Goal: Transaction & Acquisition: Purchase product/service

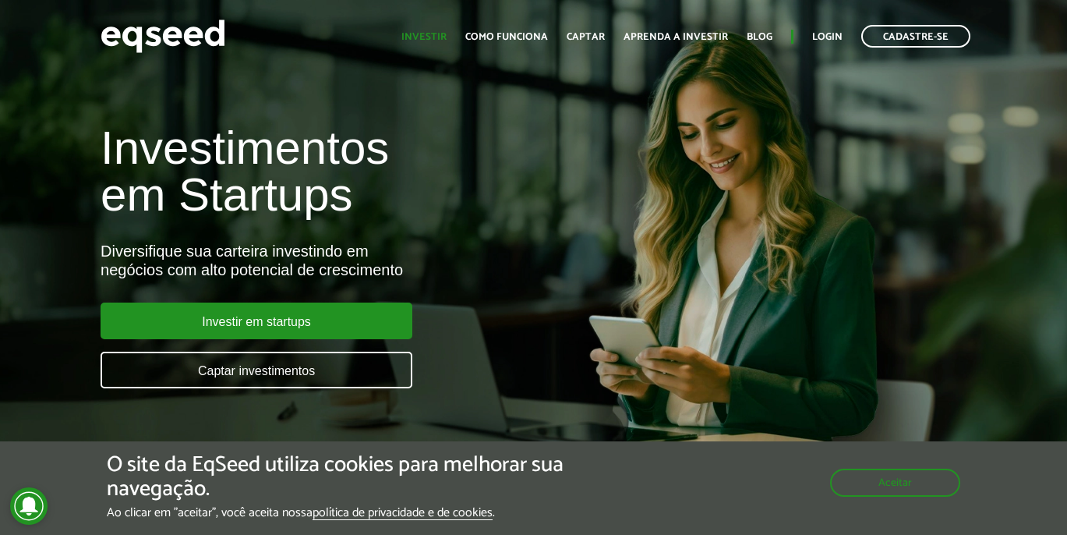
click at [432, 35] on link "Investir" at bounding box center [423, 37] width 45 height 10
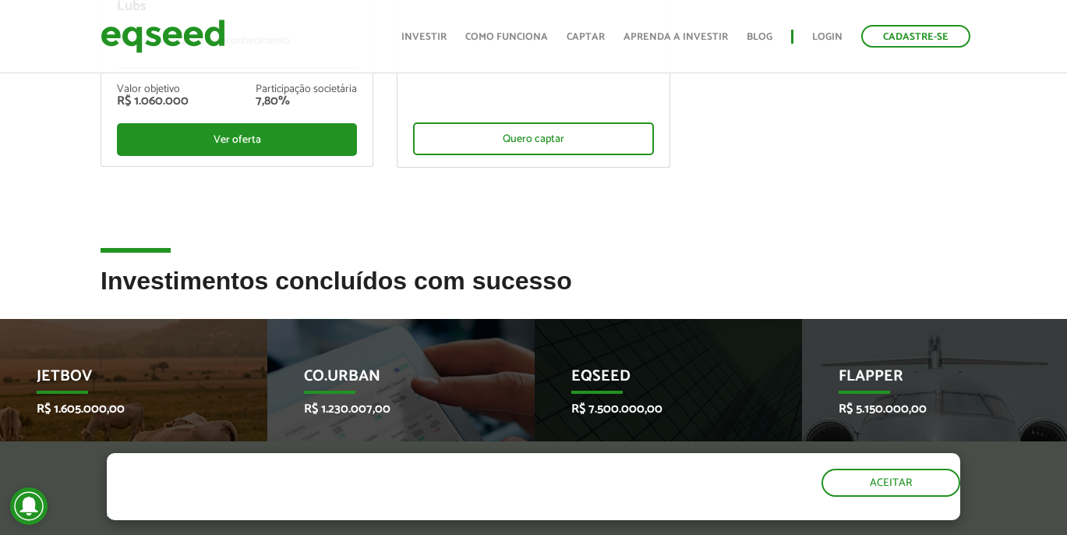
scroll to position [598, 0]
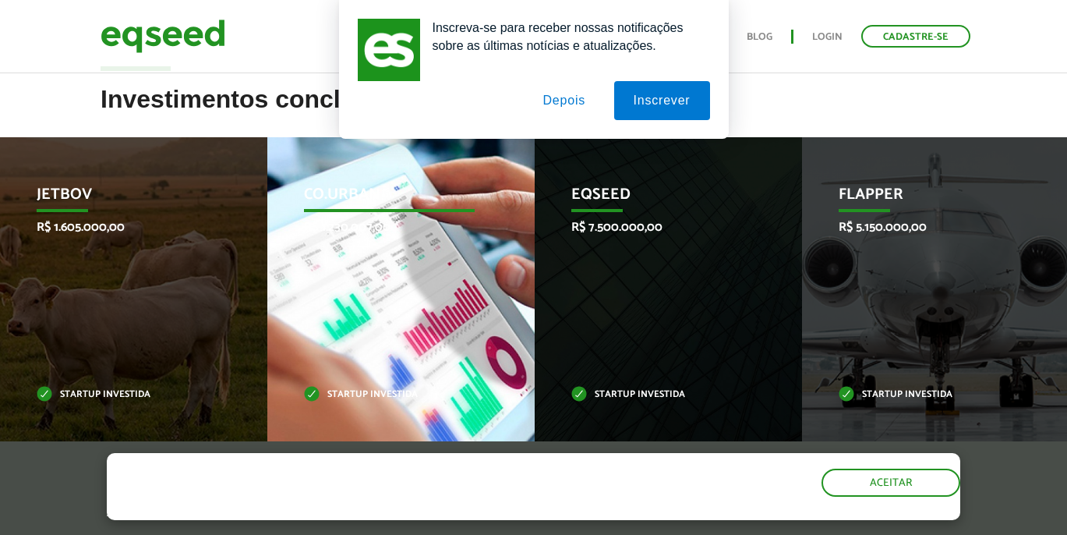
click at [376, 306] on div "Co.Urban R$ 1.230.007,00 Startup investida" at bounding box center [389, 292] width 244 height 310
click at [433, 313] on div "Co.Urban R$ 1.230.007,00 Startup investida" at bounding box center [389, 292] width 244 height 310
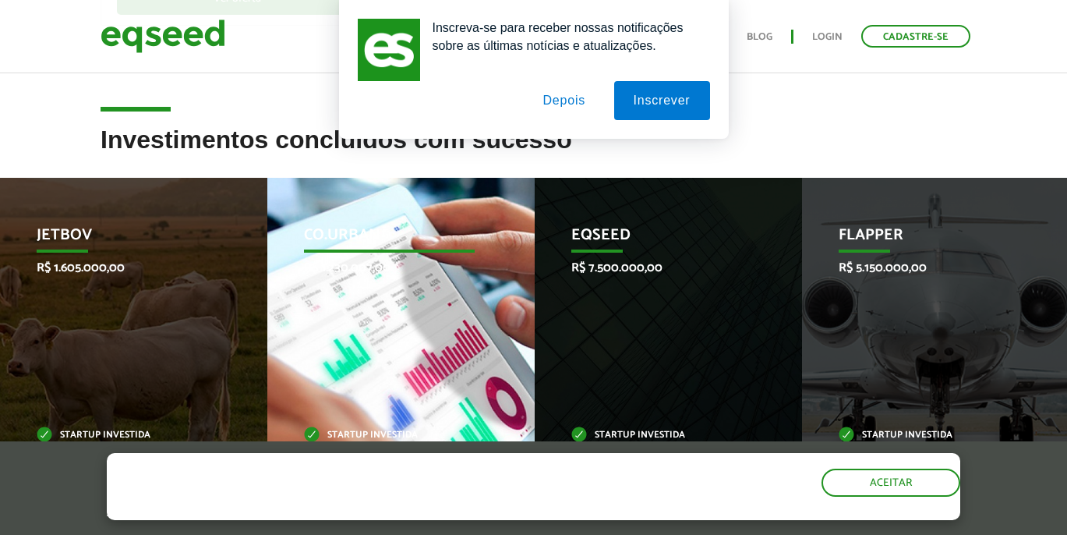
scroll to position [549, 0]
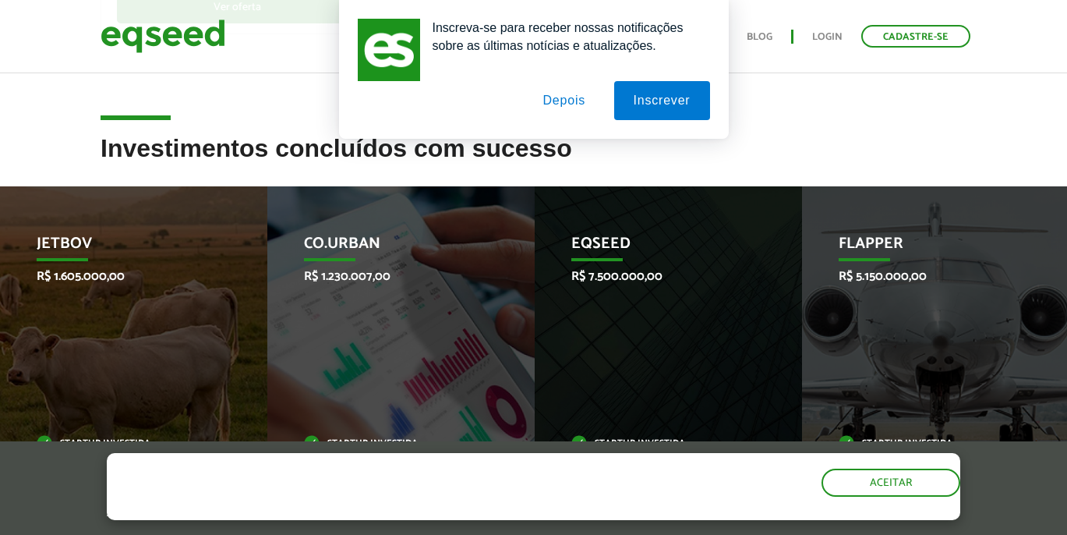
click at [574, 94] on button "Depois" at bounding box center [564, 100] width 82 height 39
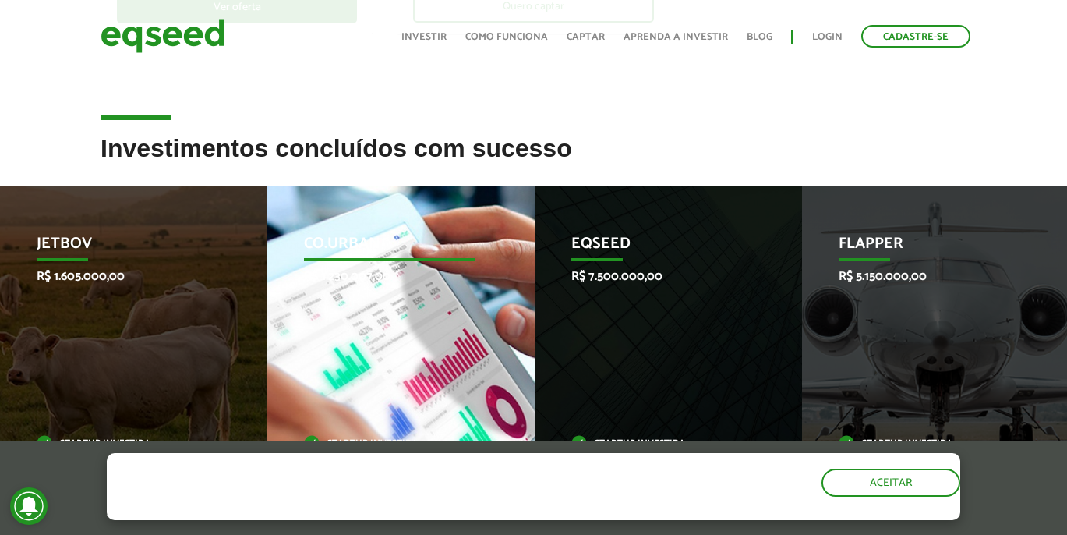
click at [383, 289] on div "Co.Urban R$ 1.230.007,00 Startup investida" at bounding box center [389, 341] width 244 height 310
click at [401, 386] on div "Co.Urban R$ 1.230.007,00 Startup investida" at bounding box center [389, 341] width 244 height 310
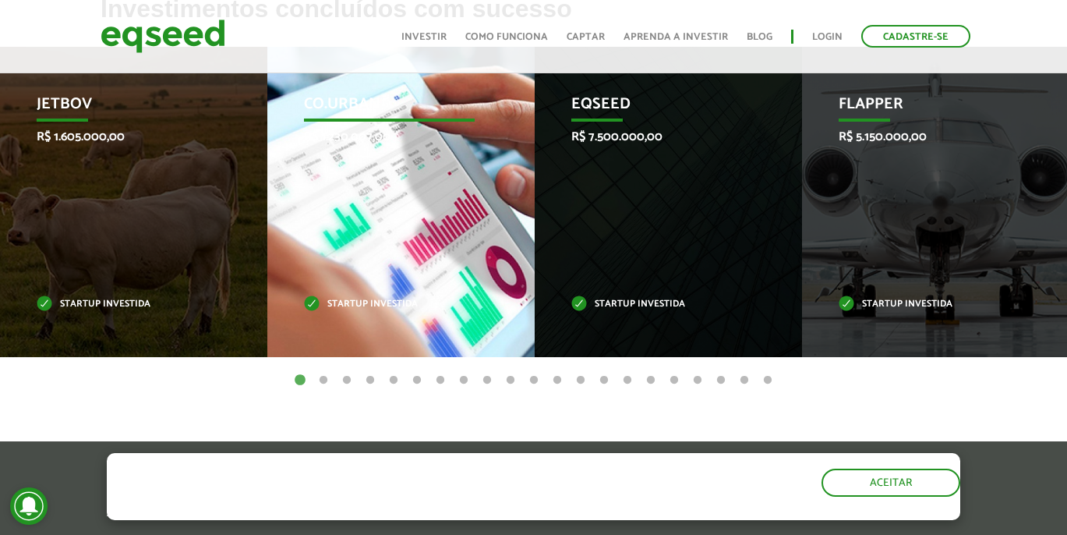
scroll to position [688, 1]
click at [365, 309] on p "Startup investida" at bounding box center [389, 304] width 171 height 9
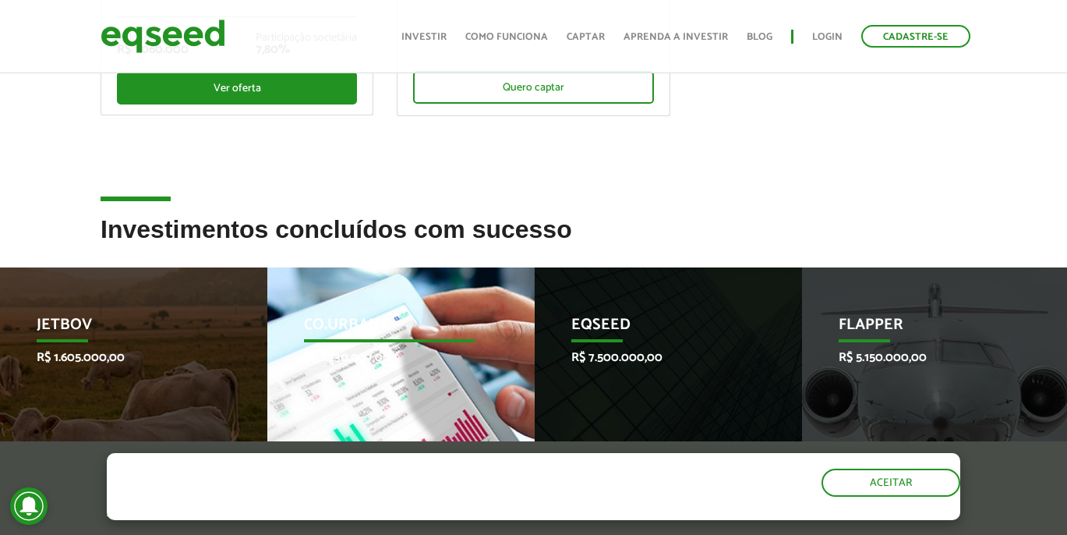
scroll to position [232, 0]
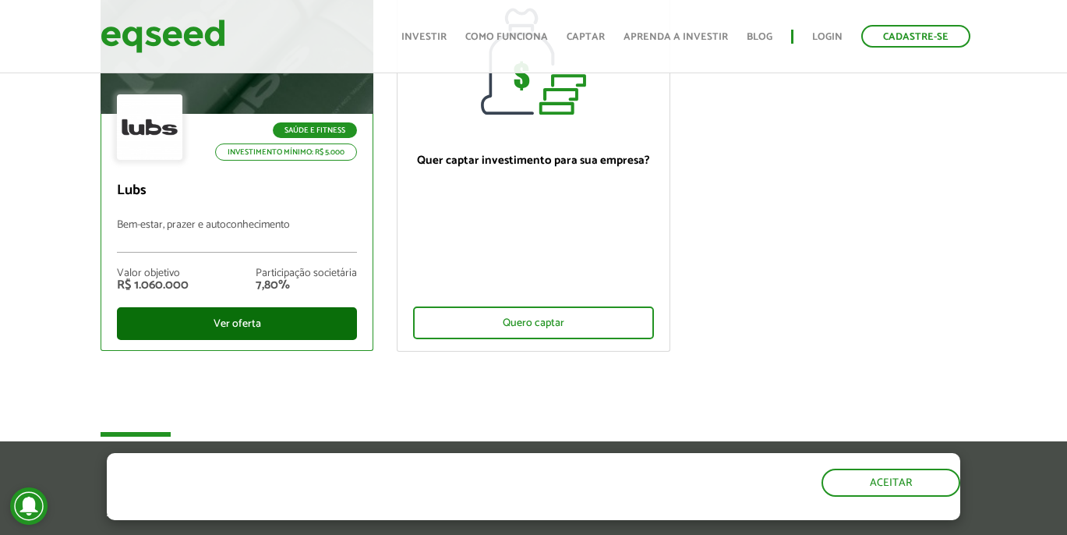
click at [228, 321] on div "Ver oferta" at bounding box center [237, 323] width 240 height 33
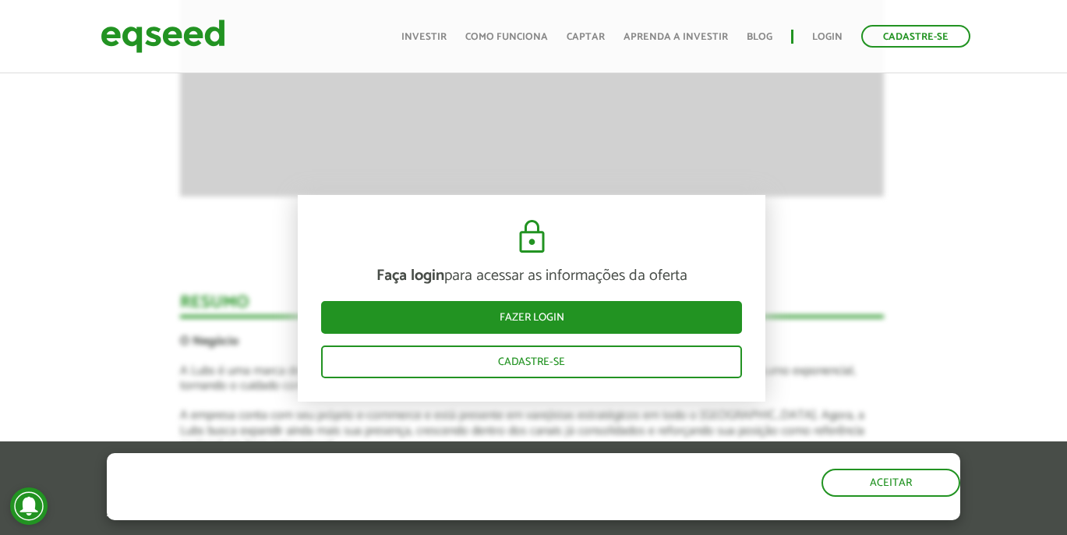
scroll to position [2027, 2]
